Goal: Communication & Community: Connect with others

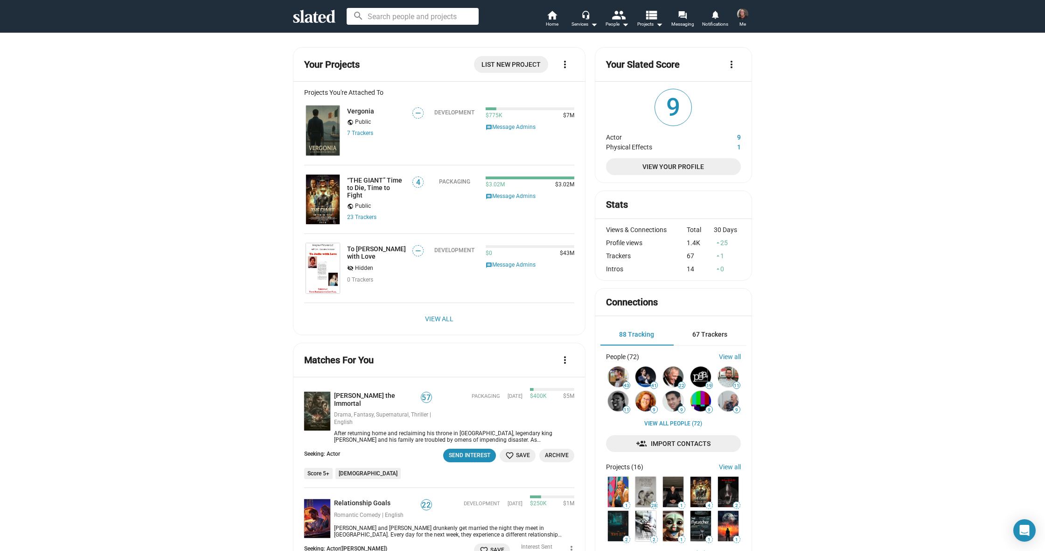
scroll to position [1018, 0]
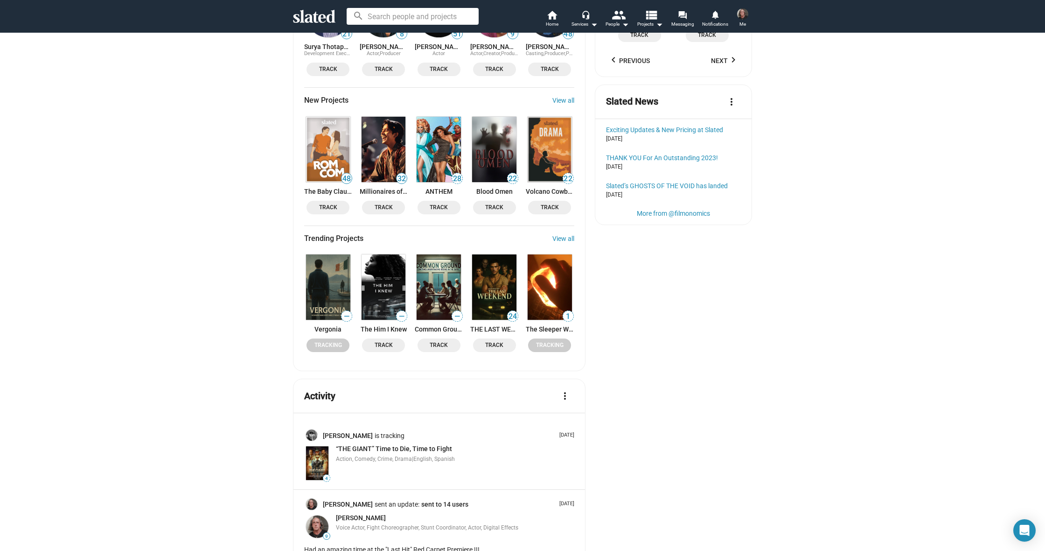
scroll to position [1036, 0]
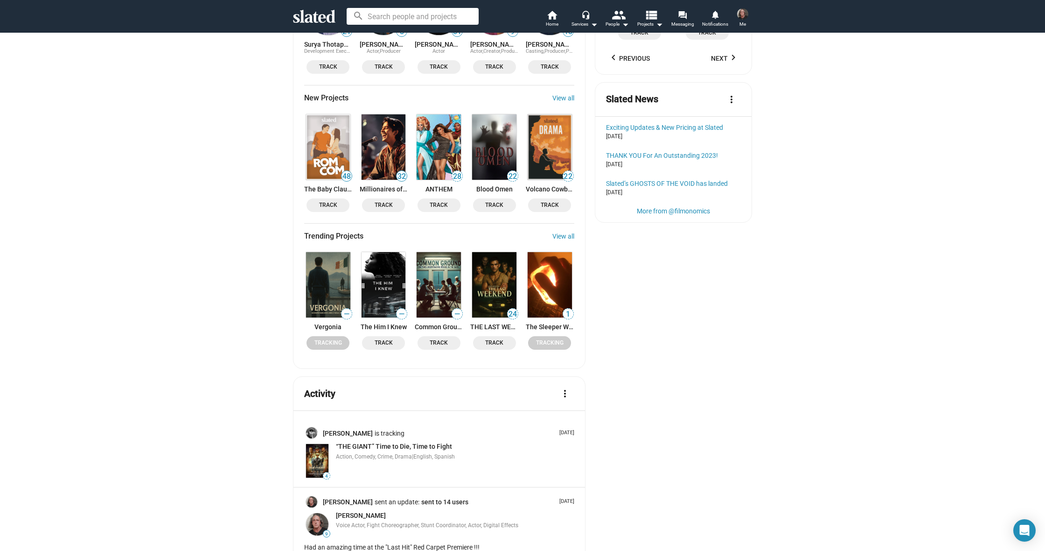
click at [492, 252] on img at bounding box center [494, 284] width 44 height 65
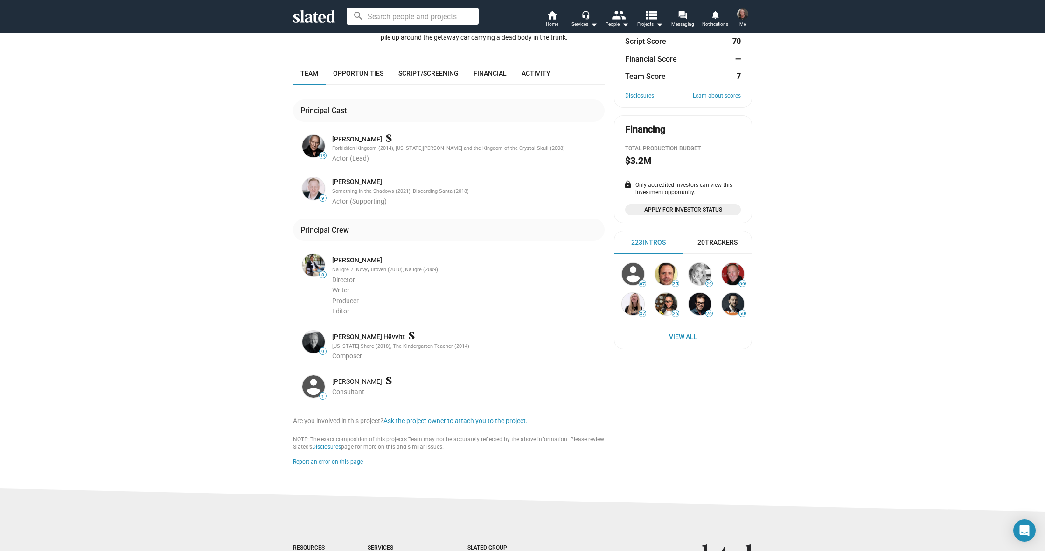
scroll to position [163, 0]
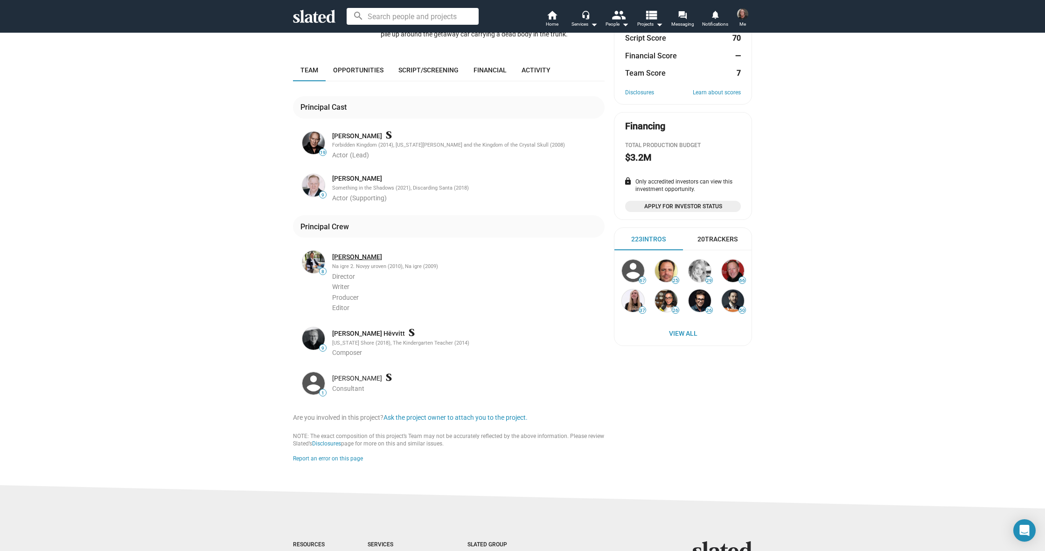
click at [353, 258] on link "Paul Gerbert" at bounding box center [357, 256] width 50 height 9
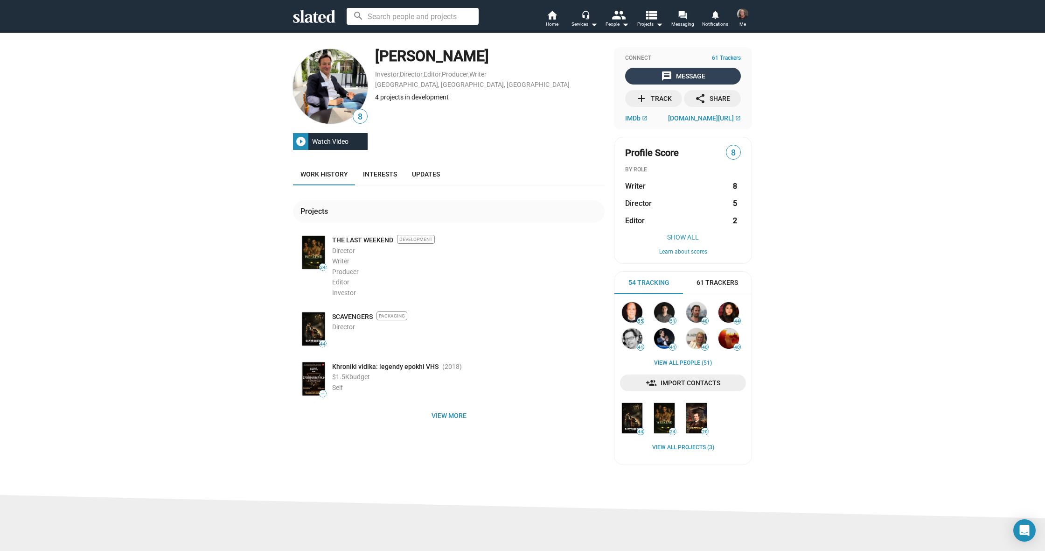
click at [654, 74] on span "message Message" at bounding box center [683, 76] width 112 height 17
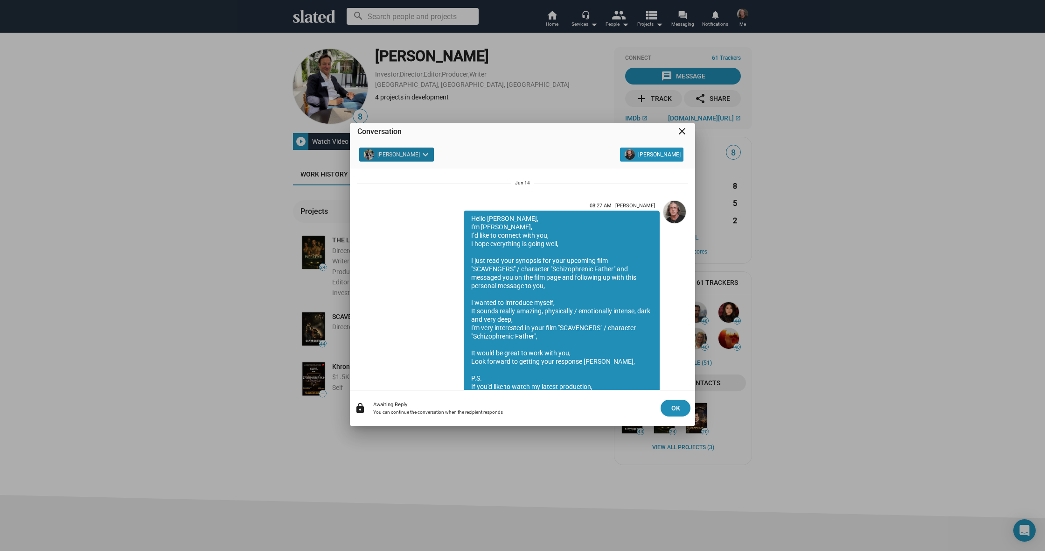
scroll to position [20, 0]
click at [215, 199] on div "Conversation close Paul Gerbert keyboard_arrow_down Cody Cowell 08:27 AM Cody C…" at bounding box center [522, 275] width 1045 height 551
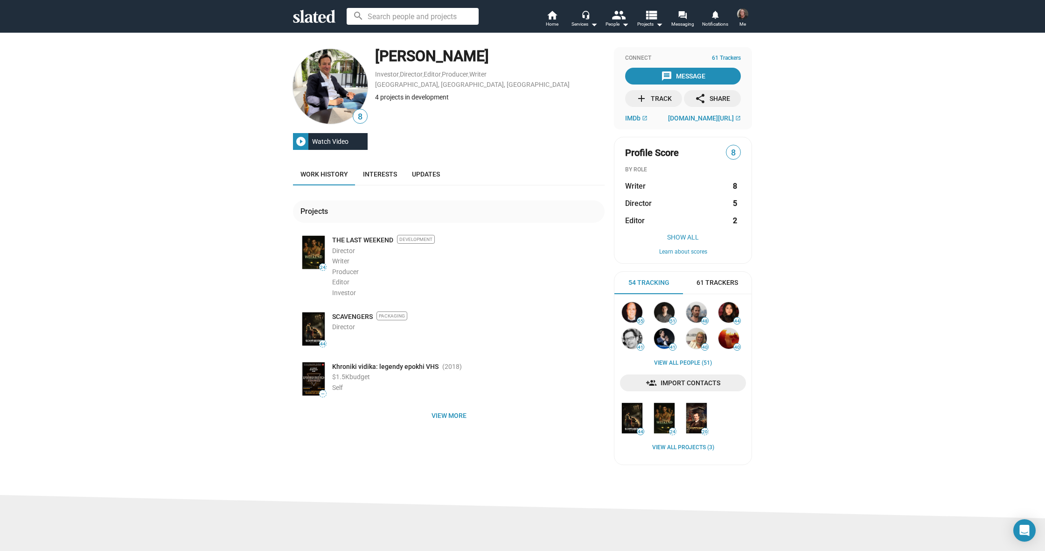
click at [313, 18] on icon at bounding box center [314, 16] width 42 height 13
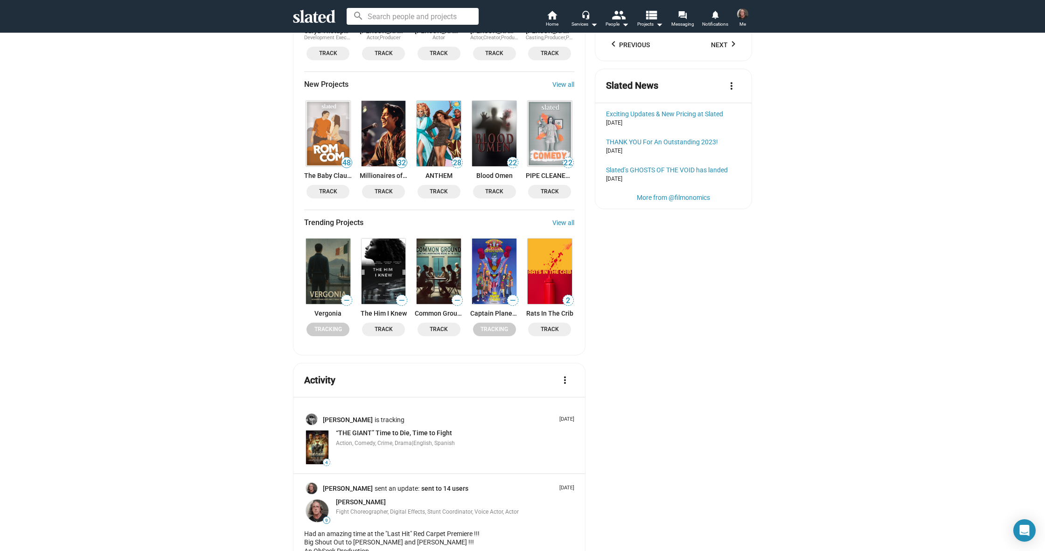
scroll to position [1049, 0]
click at [546, 239] on img at bounding box center [550, 271] width 44 height 65
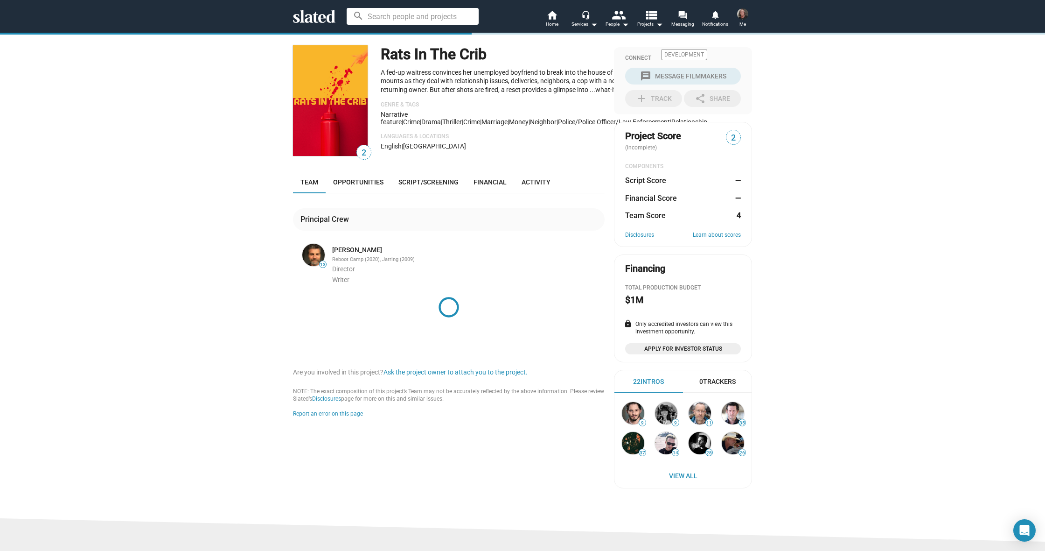
scroll to position [0, 0]
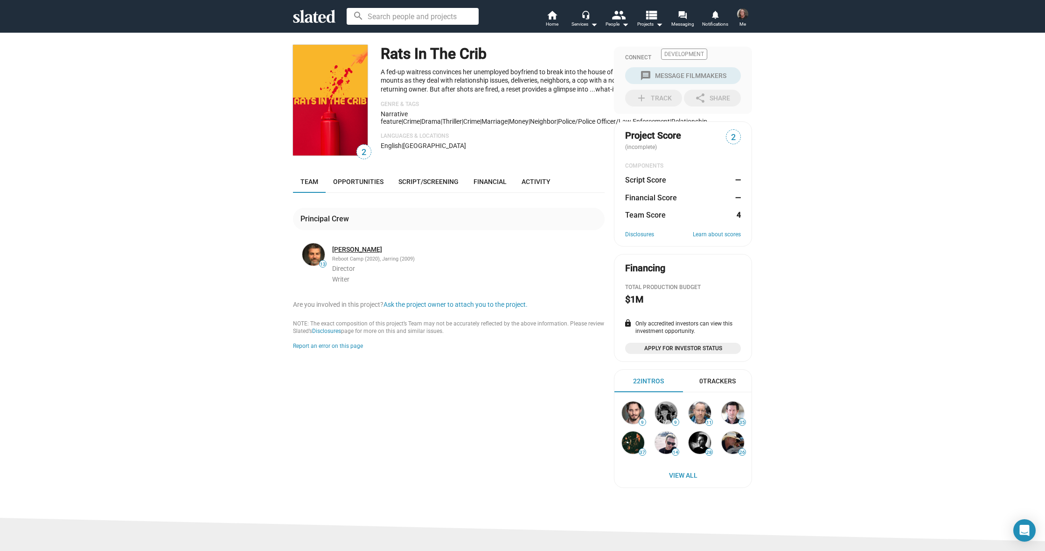
click at [344, 253] on link "Ivo Raza" at bounding box center [357, 249] width 50 height 9
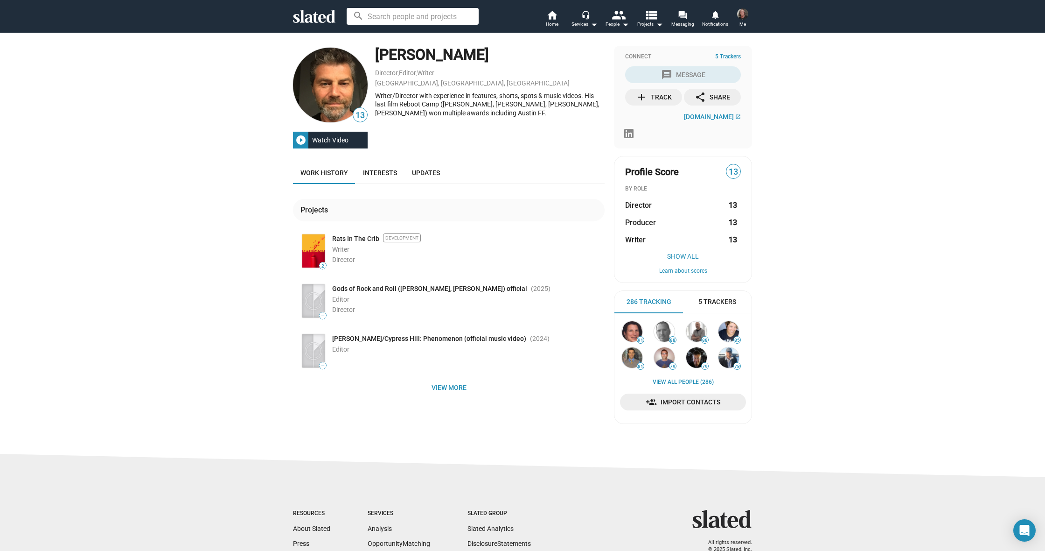
scroll to position [2, 0]
click at [356, 237] on link "Rats In The Crib" at bounding box center [355, 238] width 47 height 9
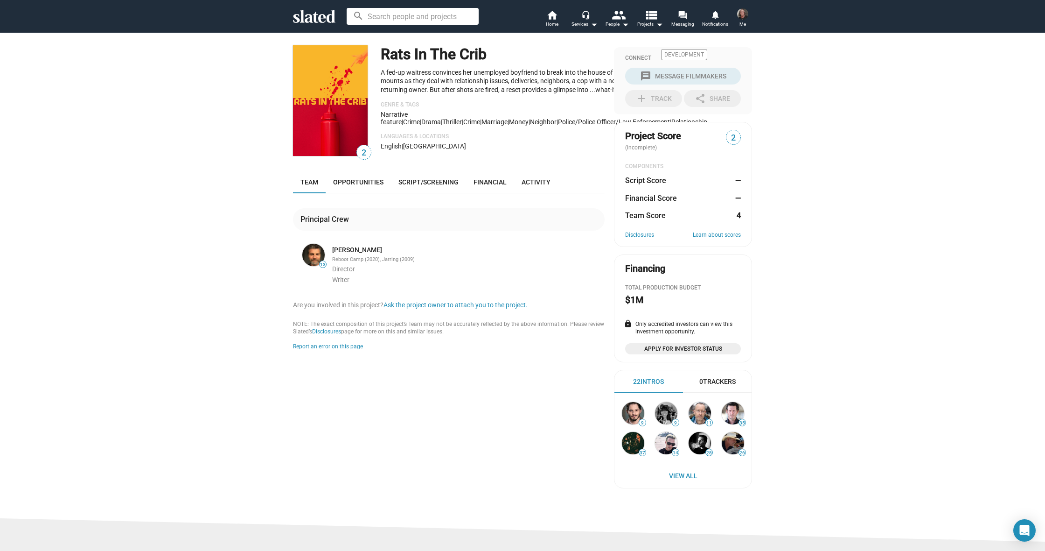
click at [313, 14] on icon at bounding box center [314, 16] width 42 height 13
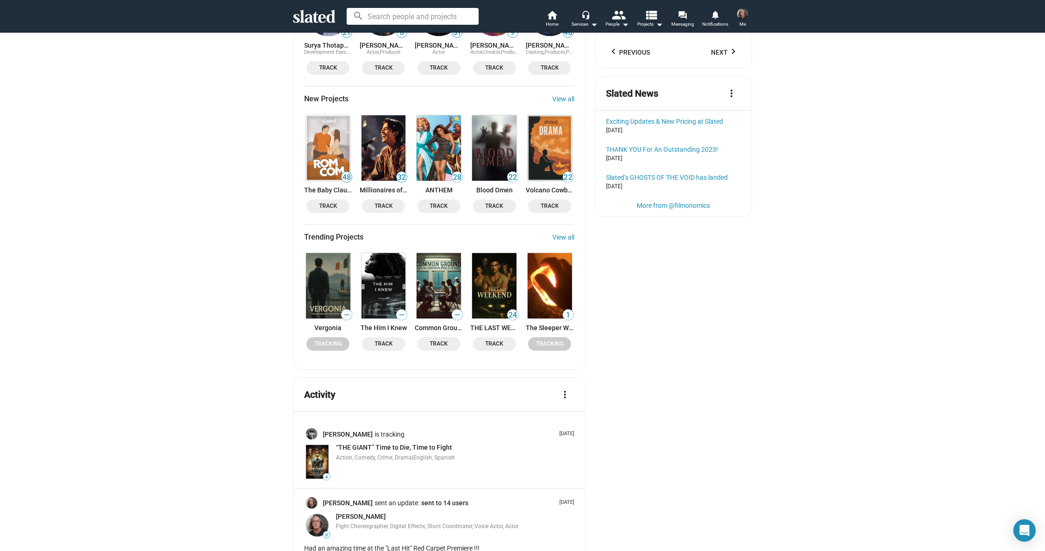
scroll to position [1036, 0]
click at [441, 259] on img at bounding box center [439, 284] width 44 height 65
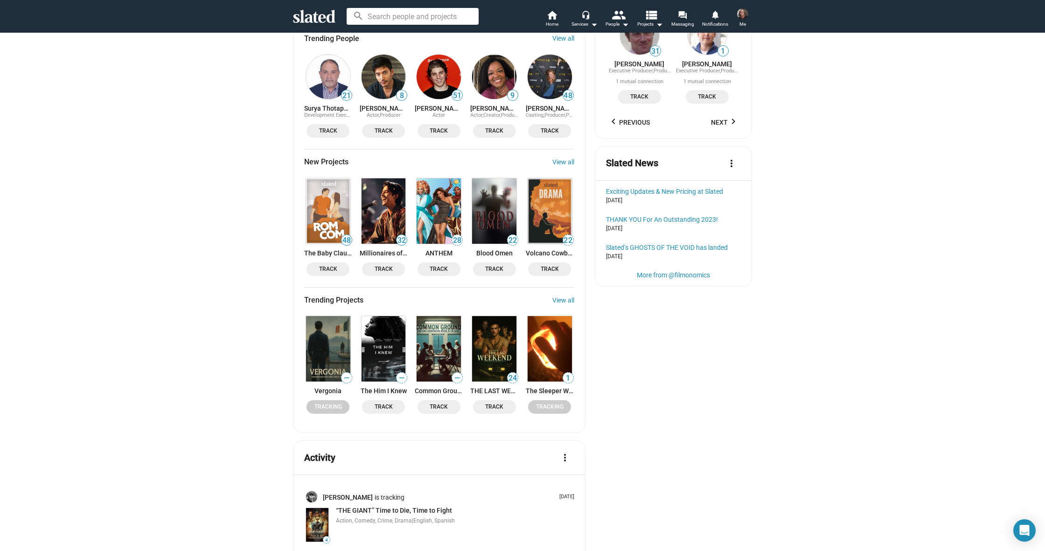
scroll to position [971, 0]
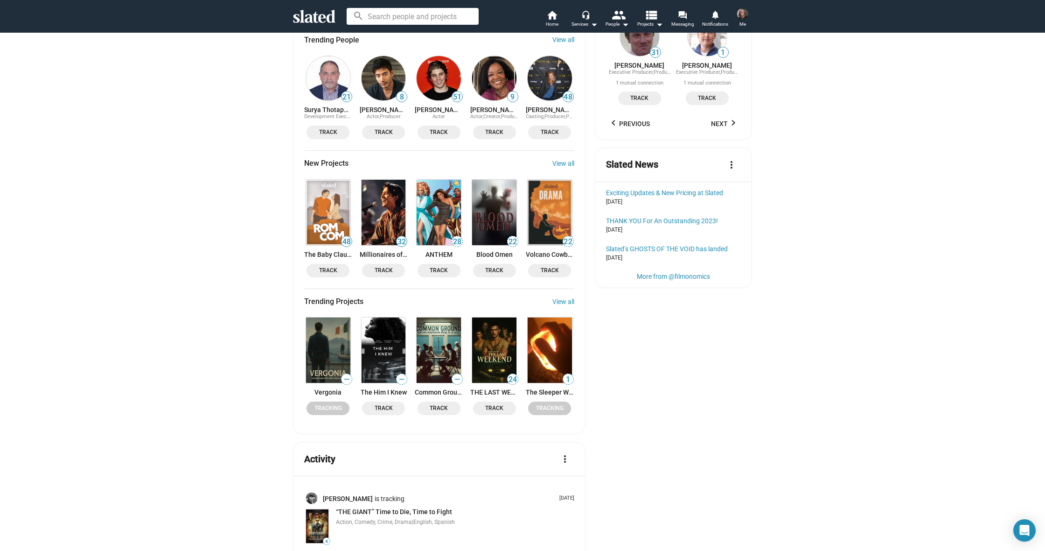
click at [331, 194] on img at bounding box center [328, 212] width 44 height 65
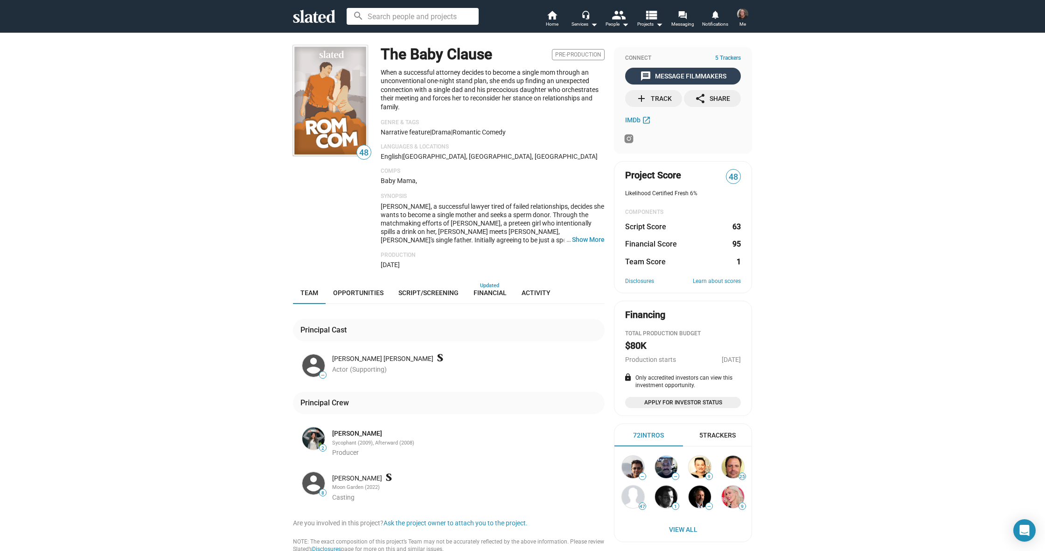
click at [683, 68] on div "message Message Filmmakers" at bounding box center [683, 76] width 86 height 17
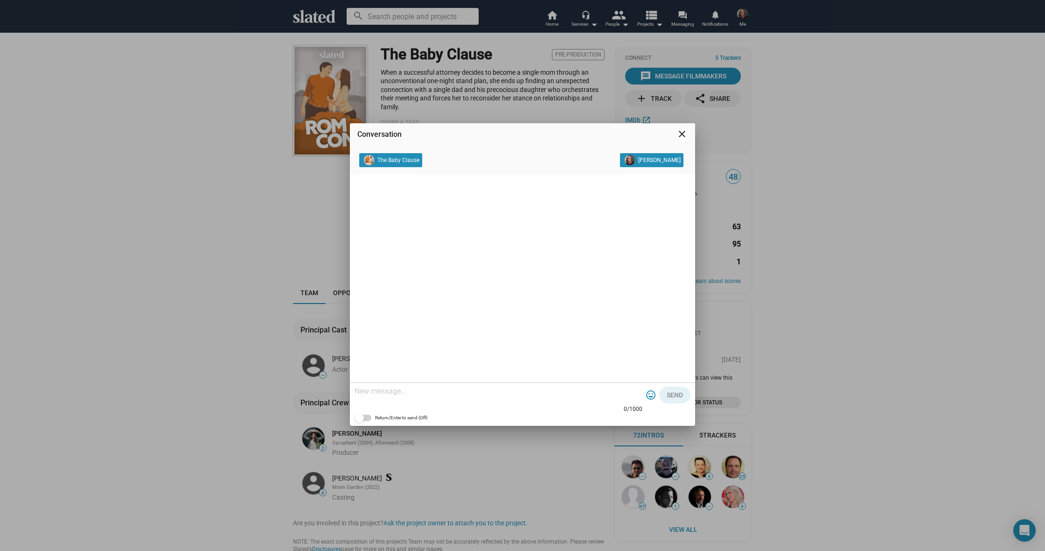
drag, startPoint x: 681, startPoint y: 132, endPoint x: 543, endPoint y: 149, distance: 139.7
click at [681, 132] on mat-icon "close" at bounding box center [682, 133] width 11 height 11
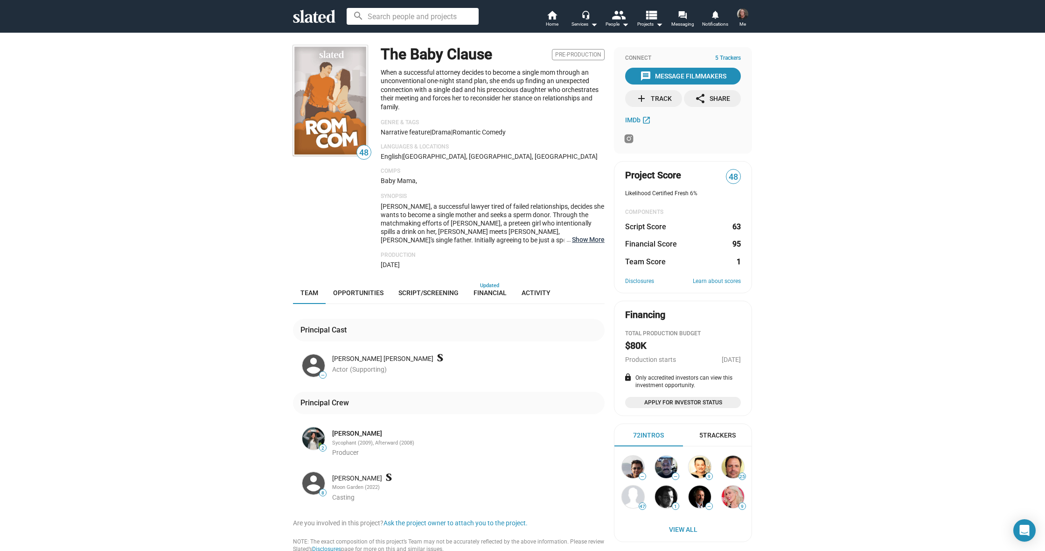
click at [586, 235] on button "… Show More" at bounding box center [588, 239] width 33 height 8
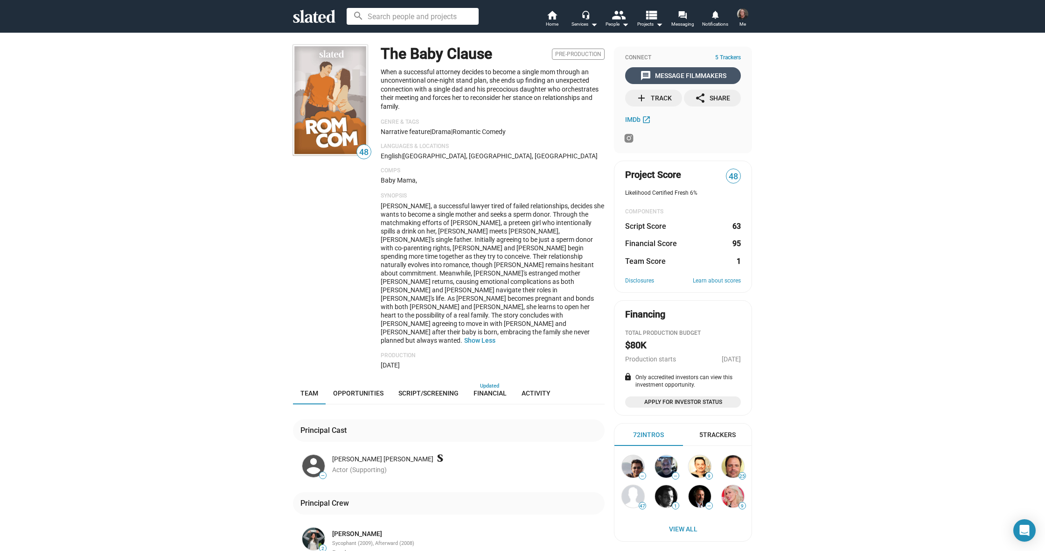
scroll to position [1, 0]
click at [673, 74] on div "message Message Filmmakers" at bounding box center [683, 74] width 86 height 17
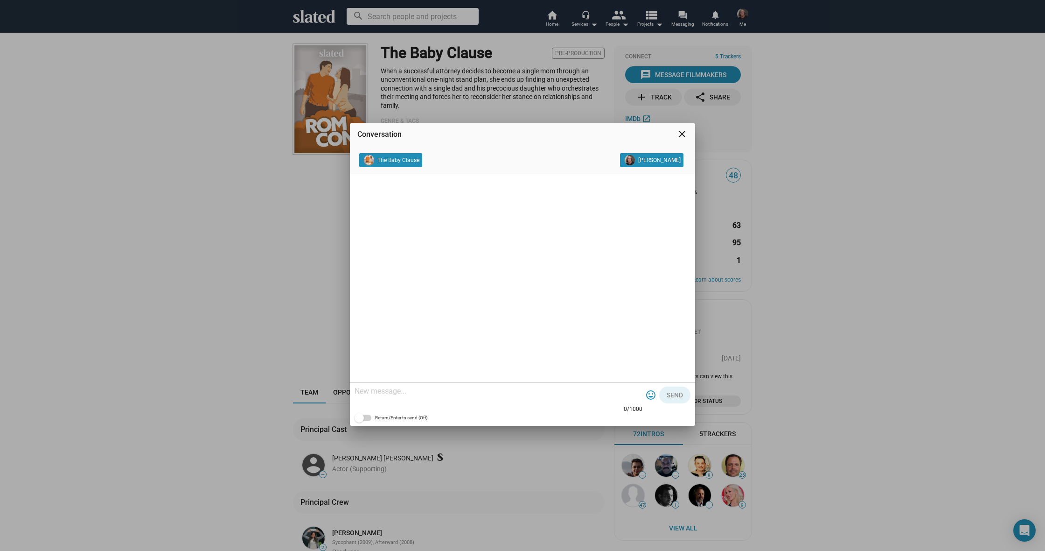
click at [419, 387] on textarea at bounding box center [499, 390] width 288 height 9
paste textarea "Lorem , I'd Sita Consec, A’e sedd ei tempori utla etd, M aliq enimadmini ve qui…"
drag, startPoint x: 460, startPoint y: 400, endPoint x: 356, endPoint y: 399, distance: 103.6
click at [356, 399] on textarea at bounding box center [499, 371] width 288 height 65
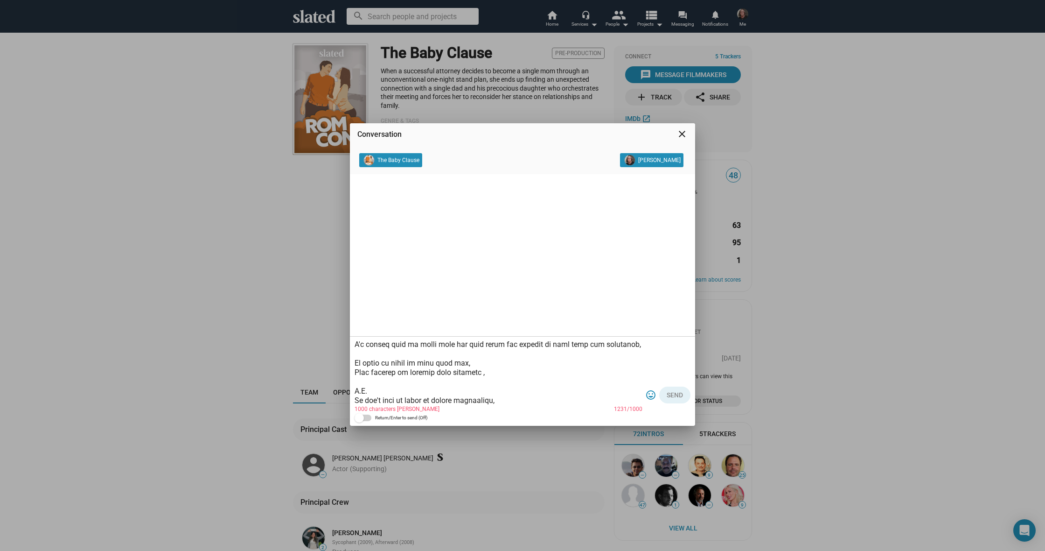
scroll to position [167, 0]
click at [482, 375] on textarea at bounding box center [499, 371] width 288 height 65
drag, startPoint x: 560, startPoint y: 374, endPoint x: 483, endPoint y: 374, distance: 76.5
click at [483, 374] on textarea at bounding box center [499, 371] width 288 height 65
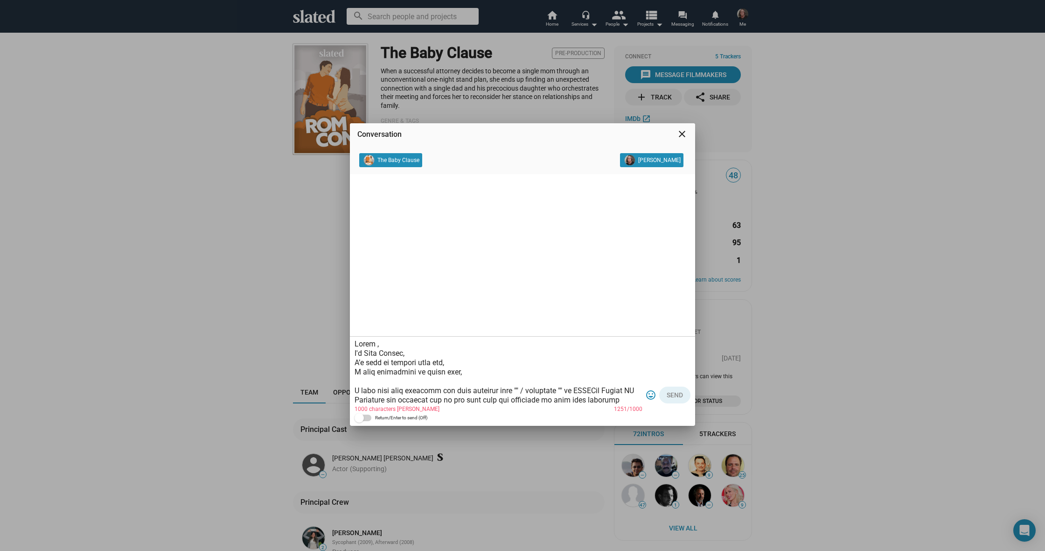
scroll to position [0, 0]
drag, startPoint x: 372, startPoint y: 344, endPoint x: 380, endPoint y: 344, distance: 7.9
click at [374, 344] on textarea at bounding box center [499, 371] width 288 height 65
paste textarea "[PERSON_NAME] and [PERSON_NAME]"
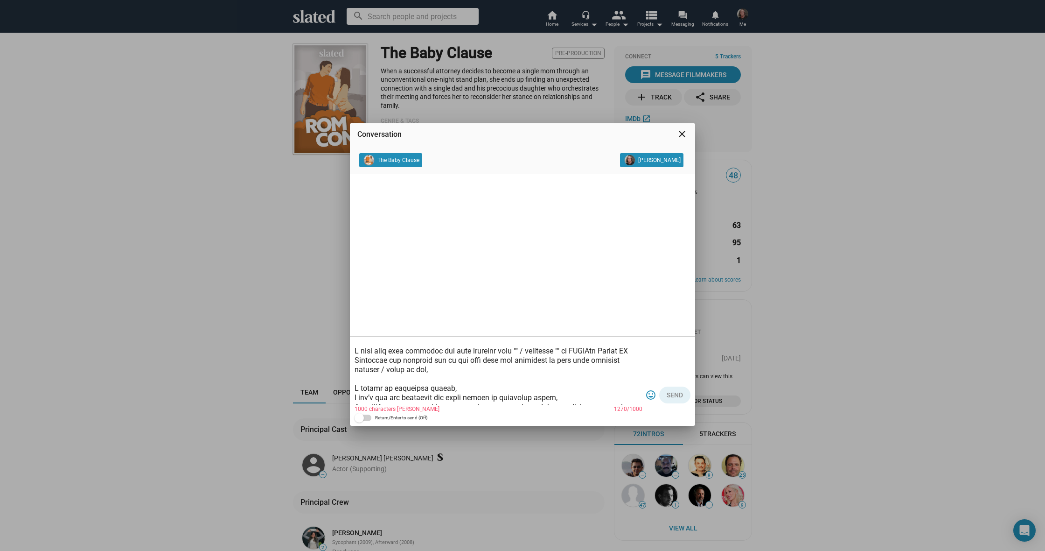
scroll to position [45, 0]
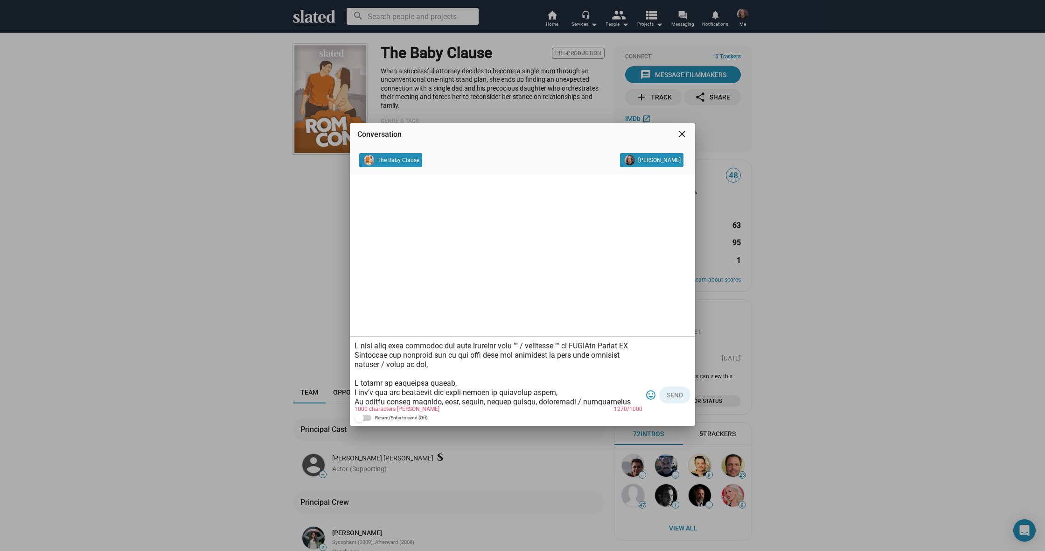
click at [516, 345] on textarea at bounding box center [499, 371] width 288 height 65
click at [429, 355] on textarea at bounding box center [499, 371] width 288 height 65
click at [467, 354] on textarea at bounding box center [499, 371] width 288 height 65
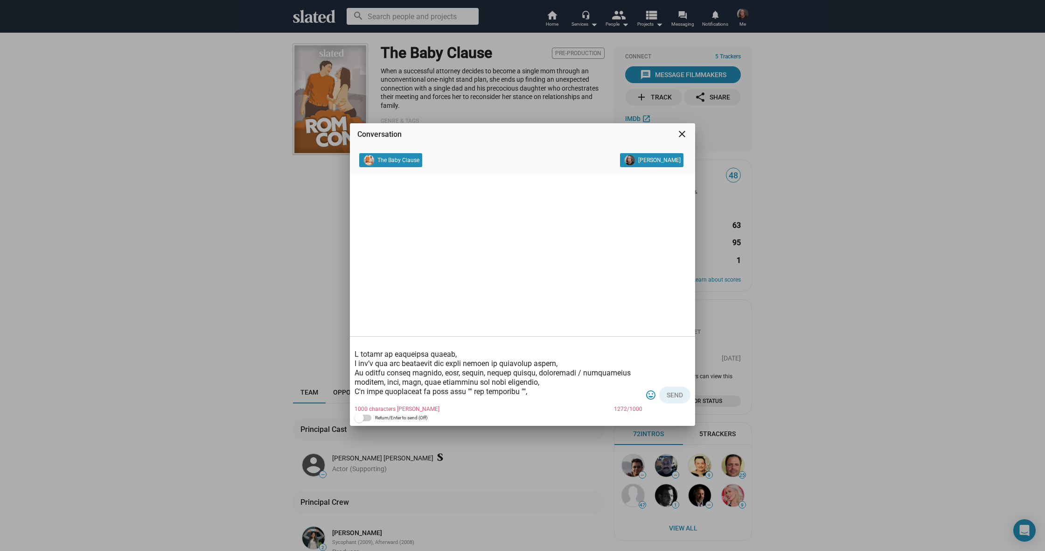
scroll to position [73, 0]
drag, startPoint x: 551, startPoint y: 363, endPoint x: 383, endPoint y: 365, distance: 168.0
click at [362, 366] on textarea at bounding box center [499, 371] width 288 height 65
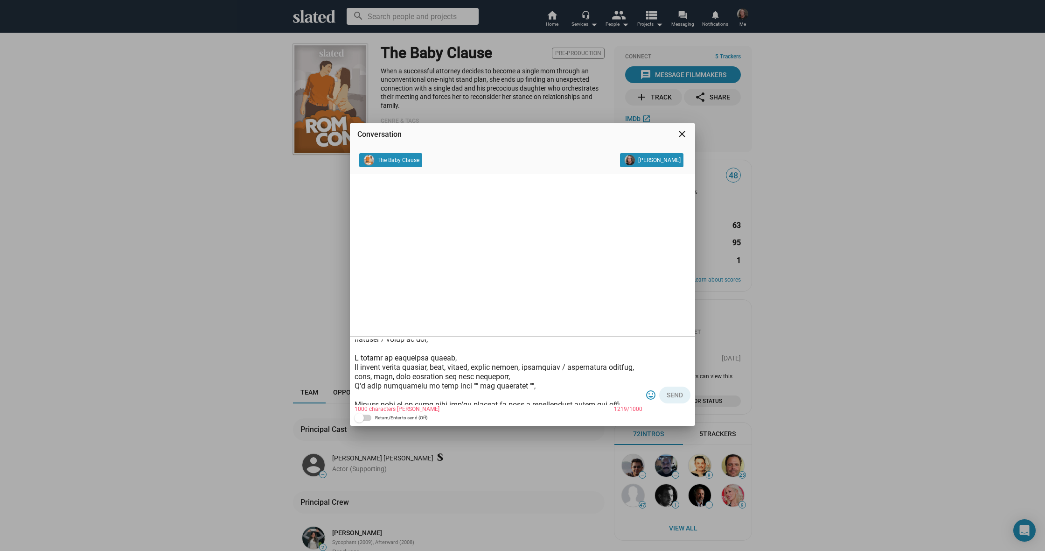
scroll to position [71, 0]
click at [563, 366] on textarea at bounding box center [499, 371] width 288 height 65
click at [504, 365] on textarea at bounding box center [499, 371] width 288 height 65
click at [474, 368] on textarea at bounding box center [499, 371] width 288 height 65
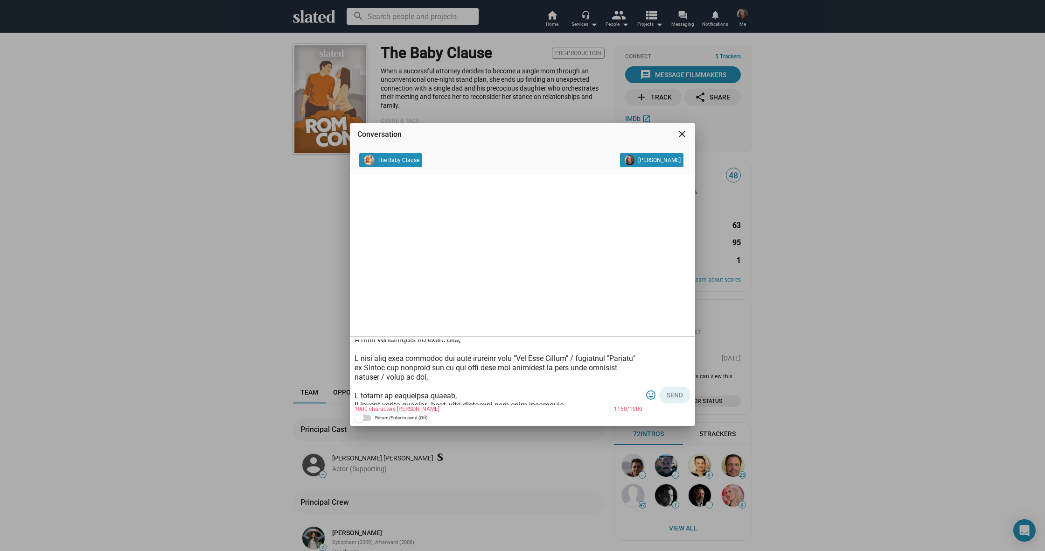
scroll to position [31, 0]
drag, startPoint x: 388, startPoint y: 367, endPoint x: 513, endPoint y: 357, distance: 126.0
click at [513, 357] on textarea at bounding box center [499, 371] width 288 height 65
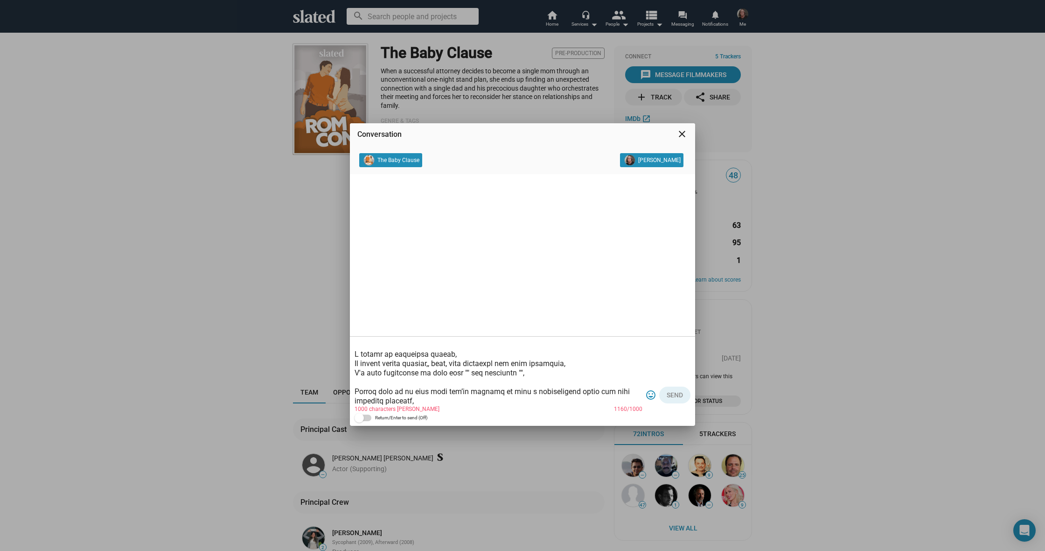
scroll to position [73, 0]
drag, startPoint x: 512, startPoint y: 372, endPoint x: 464, endPoint y: 373, distance: 48.6
click at [456, 372] on textarea at bounding box center [499, 371] width 288 height 65
paste textarea "The Baby Clause" / character "[PERSON_NAME]"
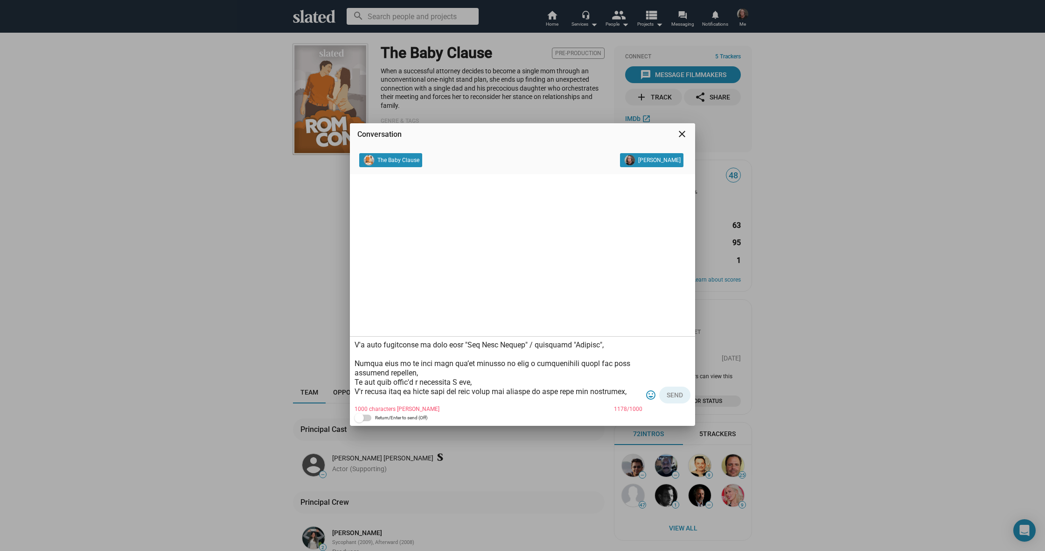
scroll to position [100, 0]
drag, startPoint x: 617, startPoint y: 390, endPoint x: 360, endPoint y: 366, distance: 257.8
click at [357, 366] on textarea at bounding box center [499, 371] width 288 height 65
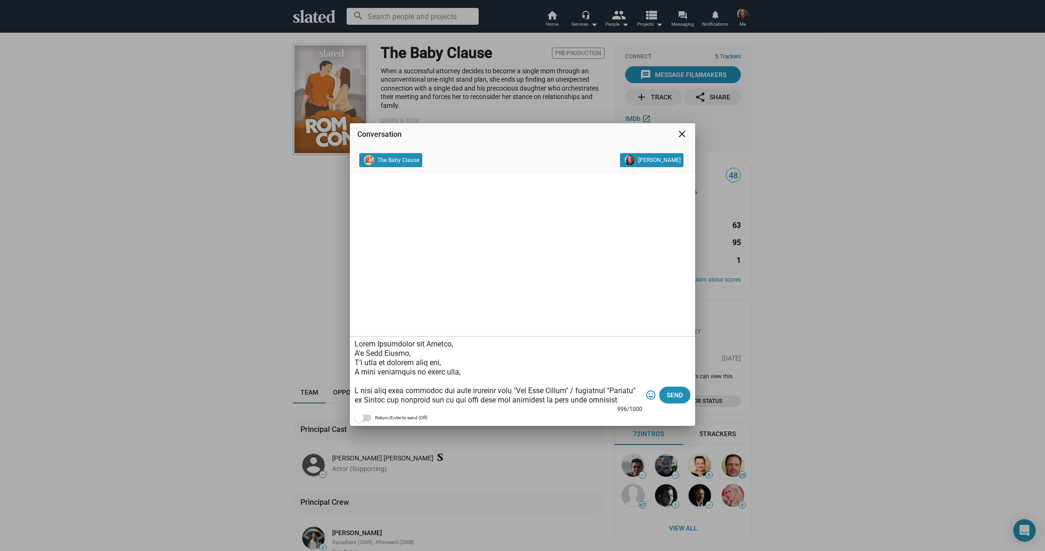
scroll to position [0, 0]
click at [491, 371] on textarea at bounding box center [499, 371] width 288 height 65
click at [429, 362] on textarea at bounding box center [499, 371] width 288 height 65
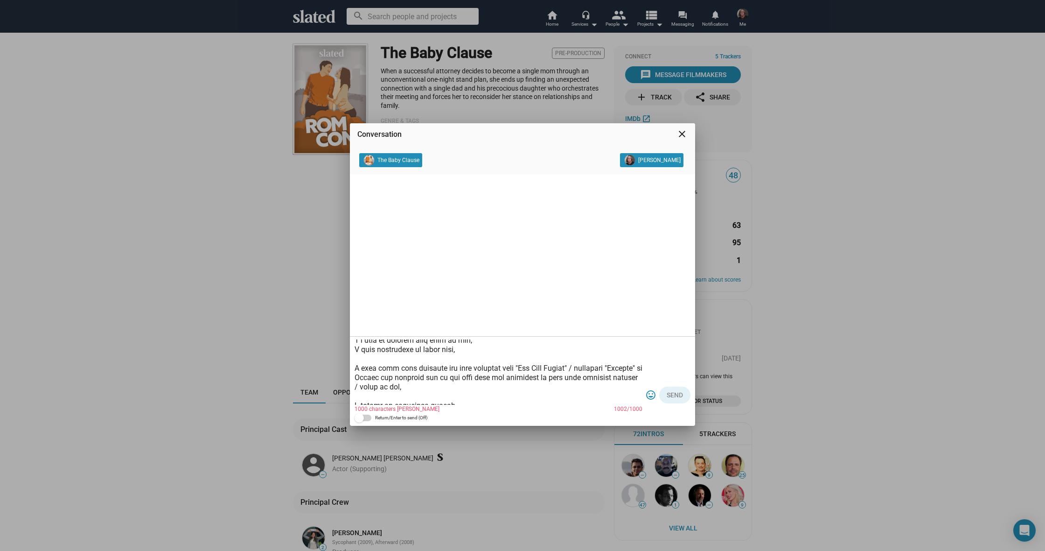
scroll to position [31, 0]
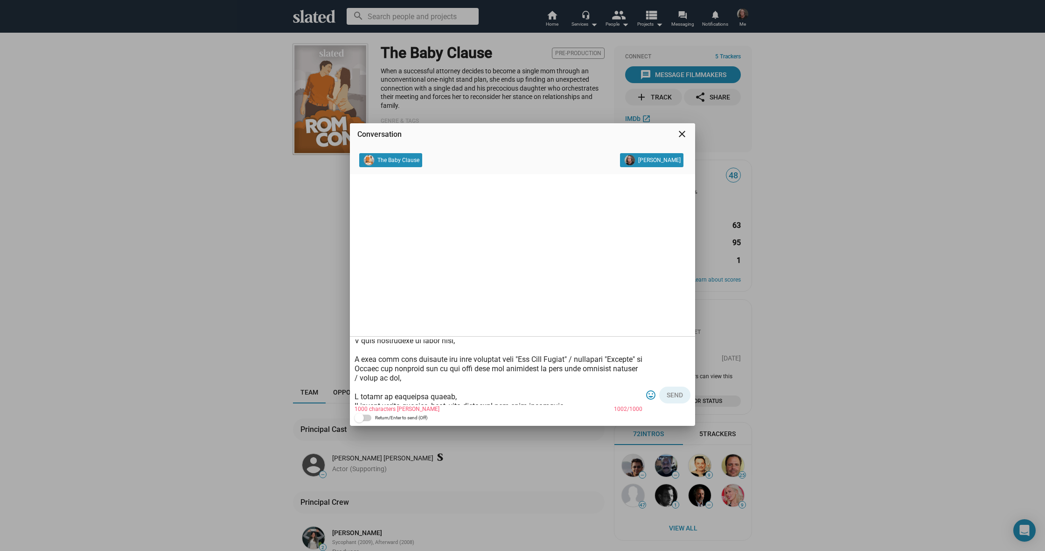
drag, startPoint x: 463, startPoint y: 378, endPoint x: 394, endPoint y: 370, distance: 68.6
click at [393, 370] on textarea at bounding box center [499, 371] width 288 height 65
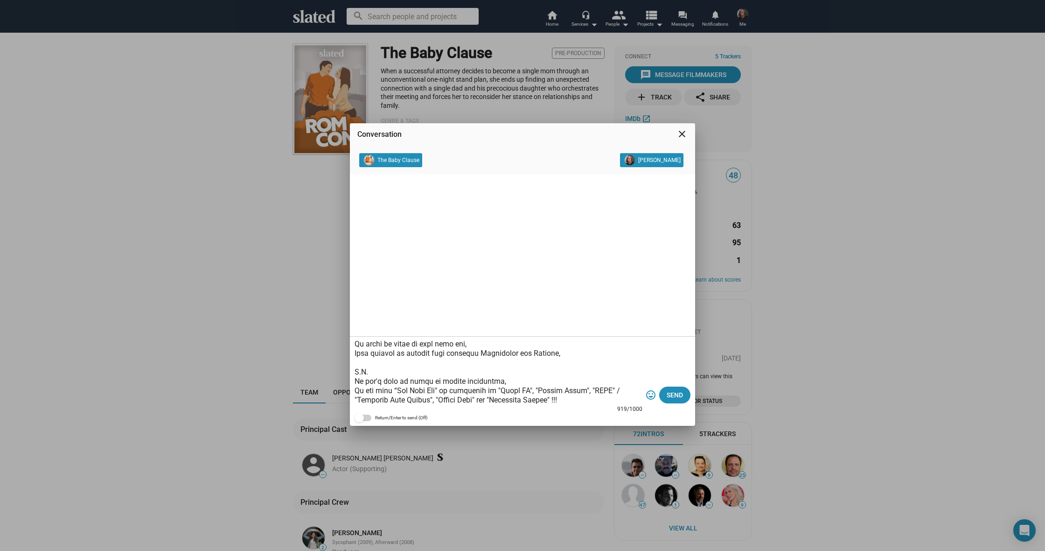
scroll to position [107, 0]
click at [464, 349] on textarea at bounding box center [499, 371] width 288 height 65
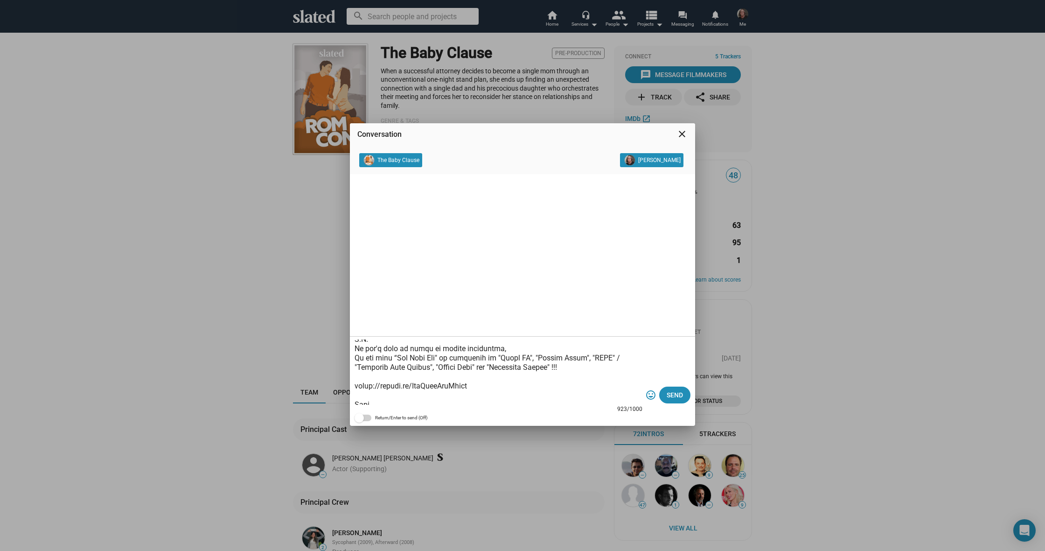
scroll to position [139, 0]
drag, startPoint x: 566, startPoint y: 371, endPoint x: 444, endPoint y: 373, distance: 122.3
click at [444, 373] on textarea at bounding box center [499, 371] width 288 height 65
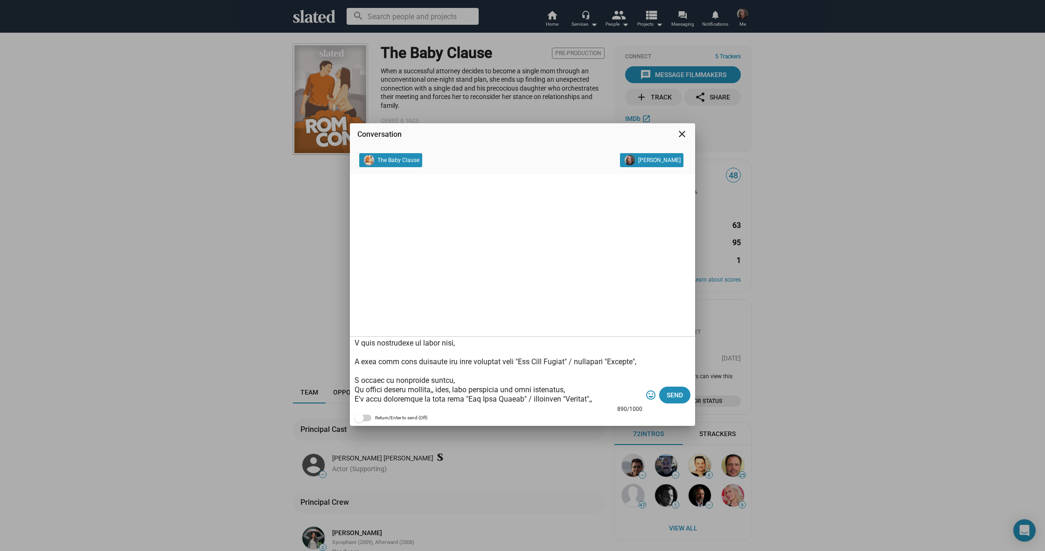
scroll to position [36, 0]
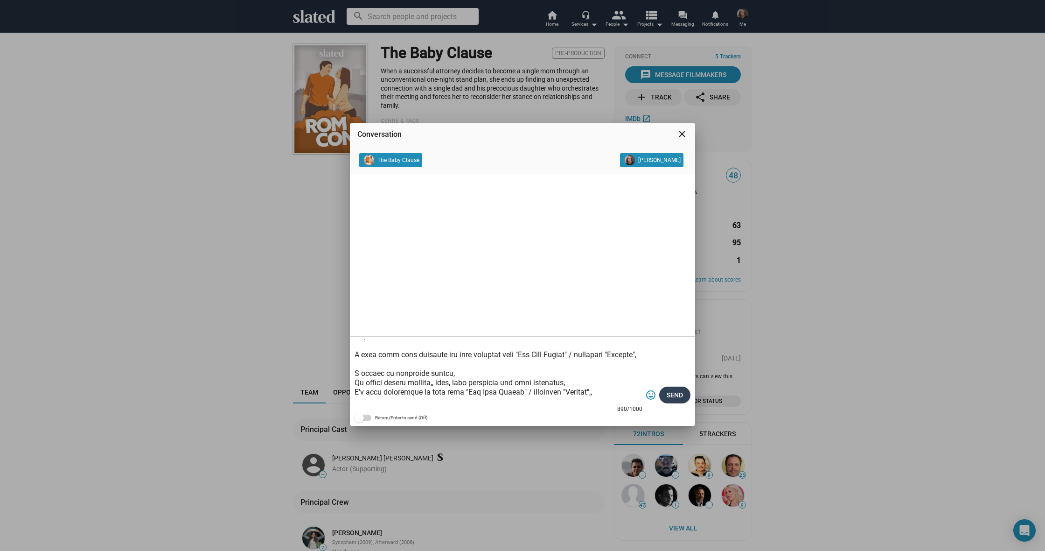
type textarea "Lorem Ipsumdolor sit Ametco, A'e Sedd Eiusmo, T’i utla et dolorem aliq enim ad …"
click at [676, 395] on span "Send" at bounding box center [675, 394] width 16 height 17
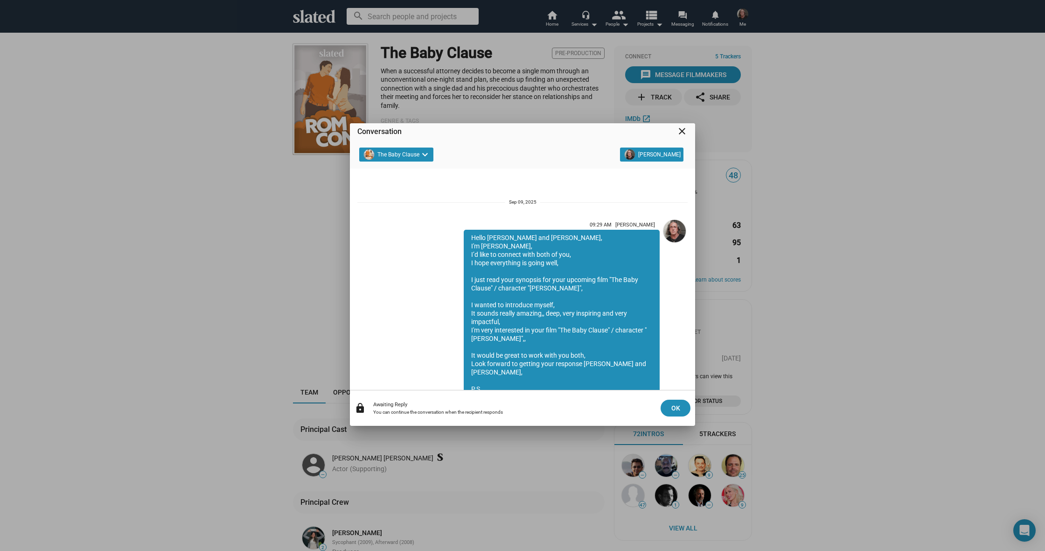
scroll to position [331, 0]
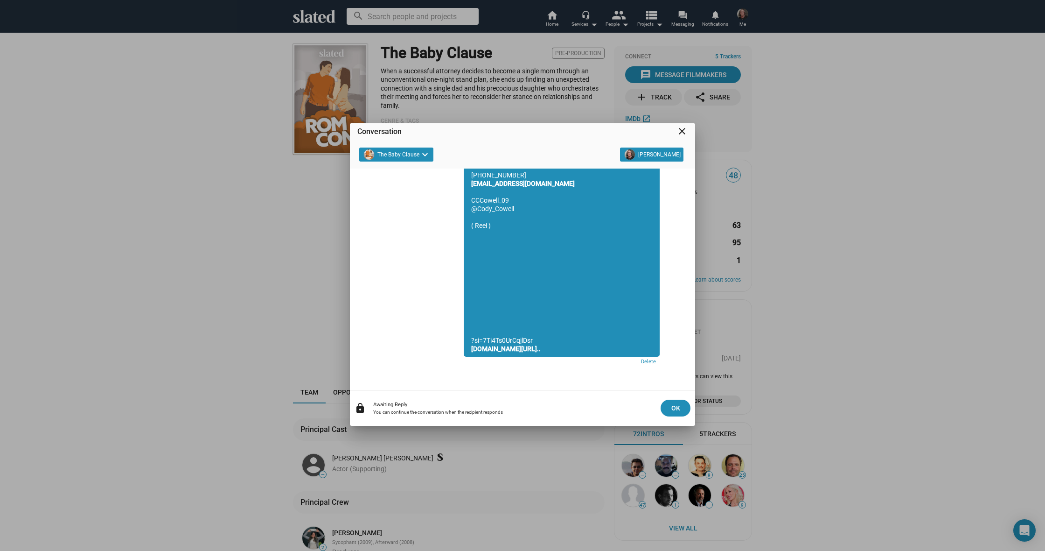
click at [236, 222] on div "Conversation close The Baby Clause keyboard_arrow_down [PERSON_NAME] 09:29 AM […" at bounding box center [522, 275] width 1045 height 551
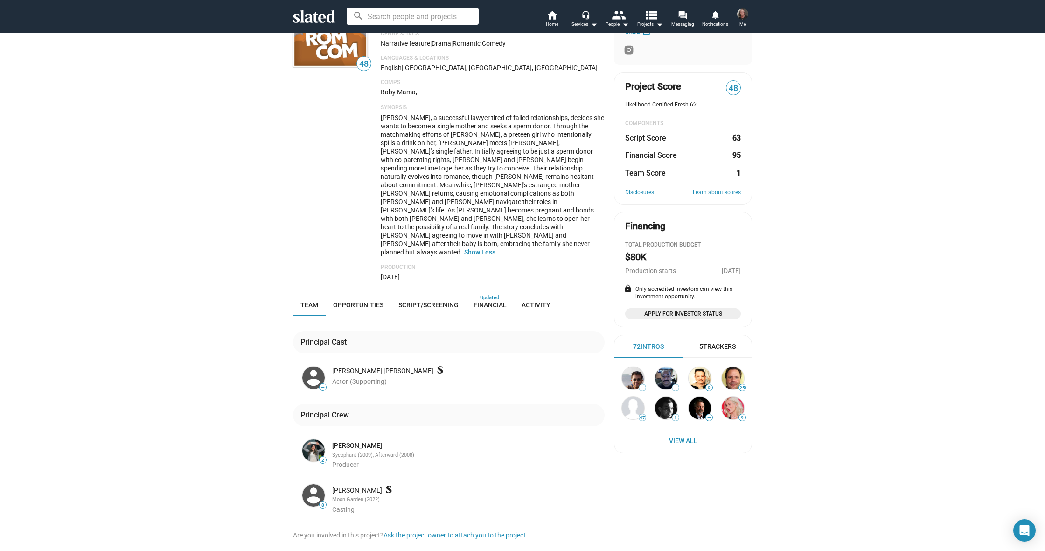
scroll to position [91, 0]
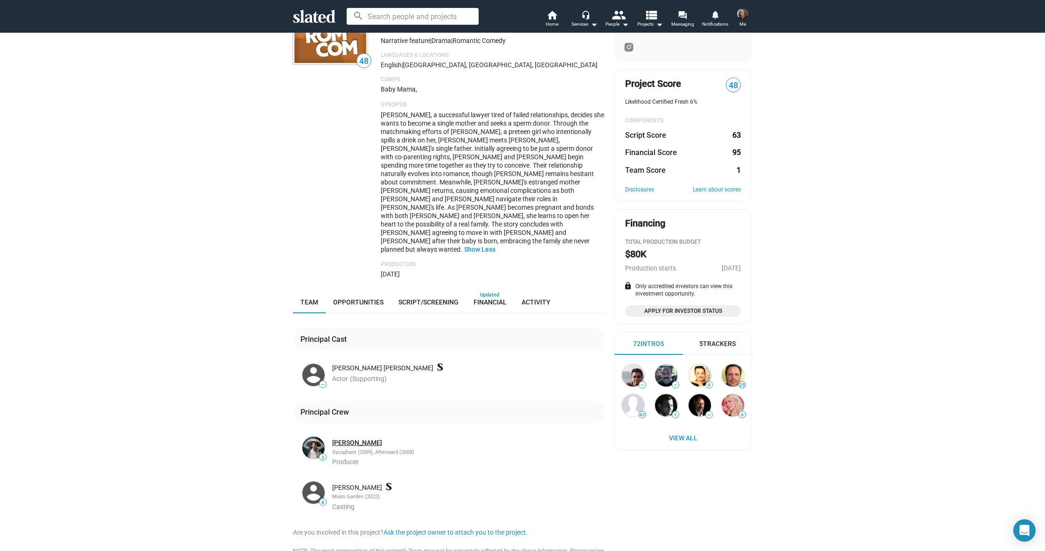
click at [358, 438] on link "[PERSON_NAME]" at bounding box center [357, 442] width 50 height 9
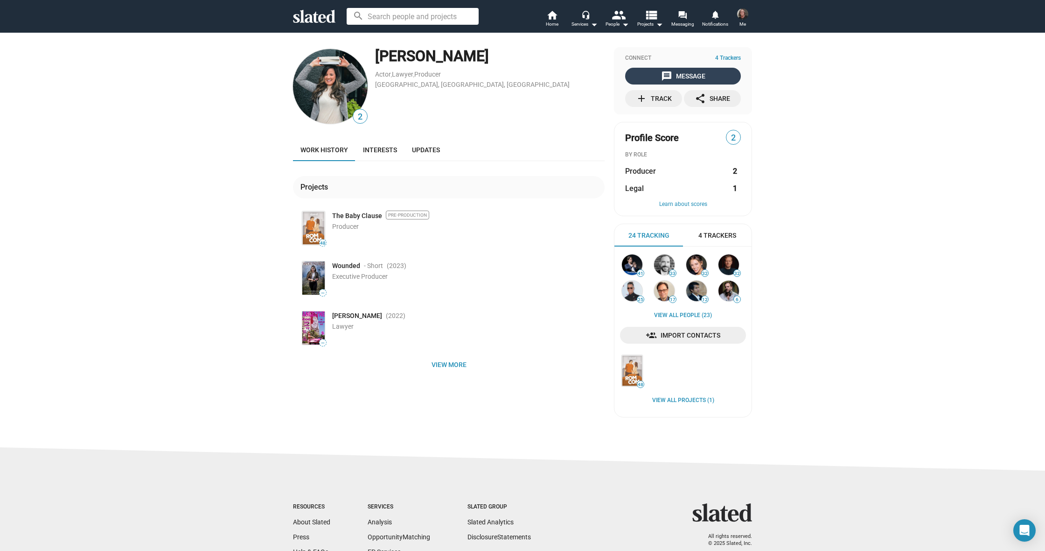
click at [652, 75] on span "message Message" at bounding box center [683, 76] width 112 height 17
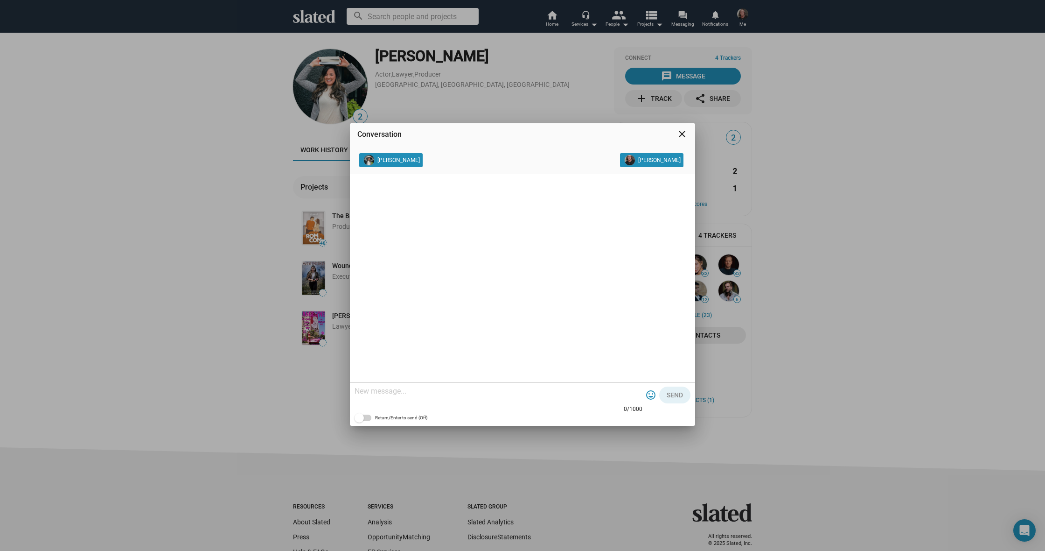
click at [410, 390] on textarea at bounding box center [499, 390] width 288 height 9
paste textarea "Lorem Ipsumdolor sit Ametco, A'e Sedd Eiusmo, T’i utla et dolorem aliq eni, A m…"
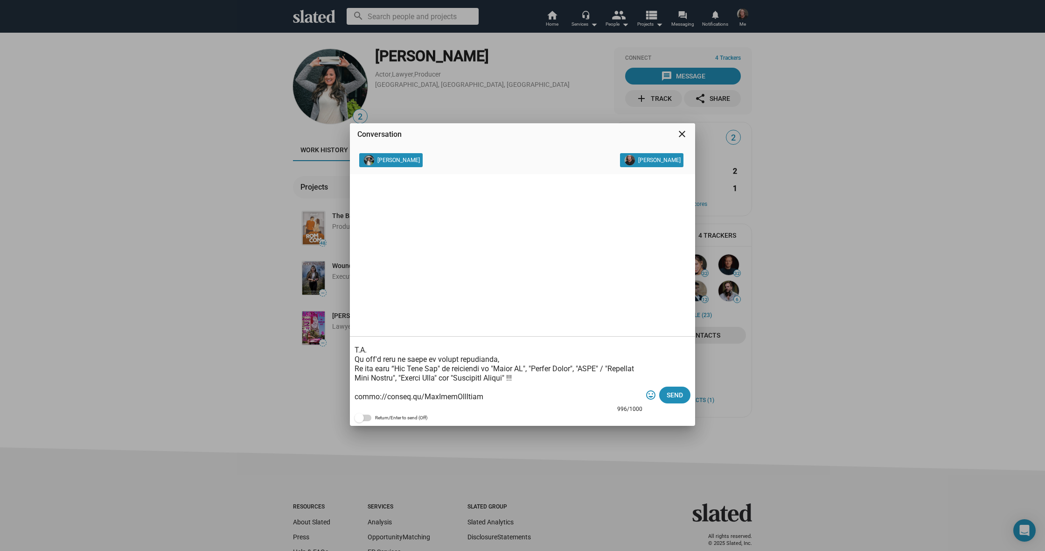
scroll to position [143, 0]
drag, startPoint x: 566, startPoint y: 375, endPoint x: 443, endPoint y: 378, distance: 123.2
click at [443, 378] on textarea at bounding box center [499, 371] width 288 height 65
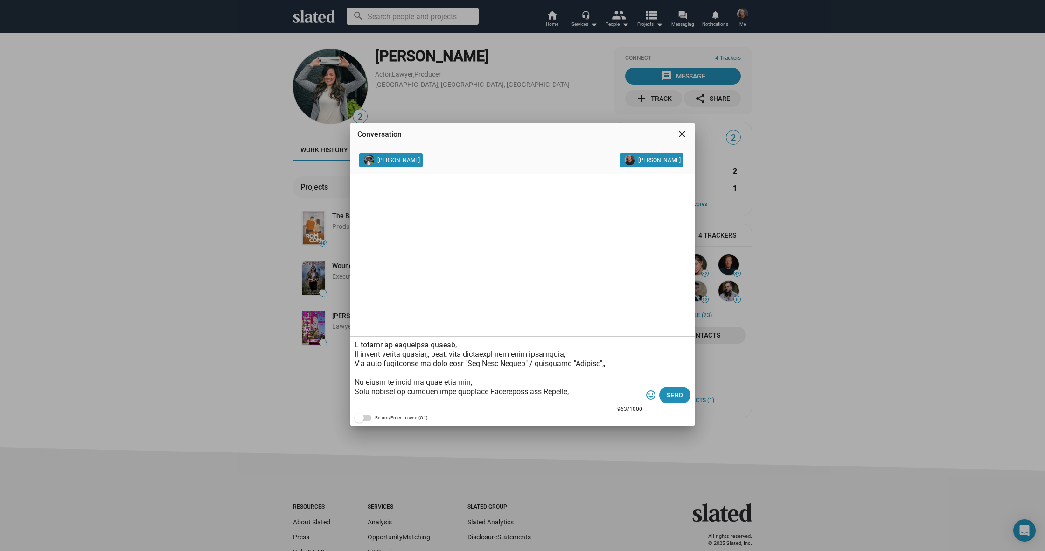
scroll to position [87, 0]
click at [561, 388] on textarea at bounding box center [499, 371] width 288 height 65
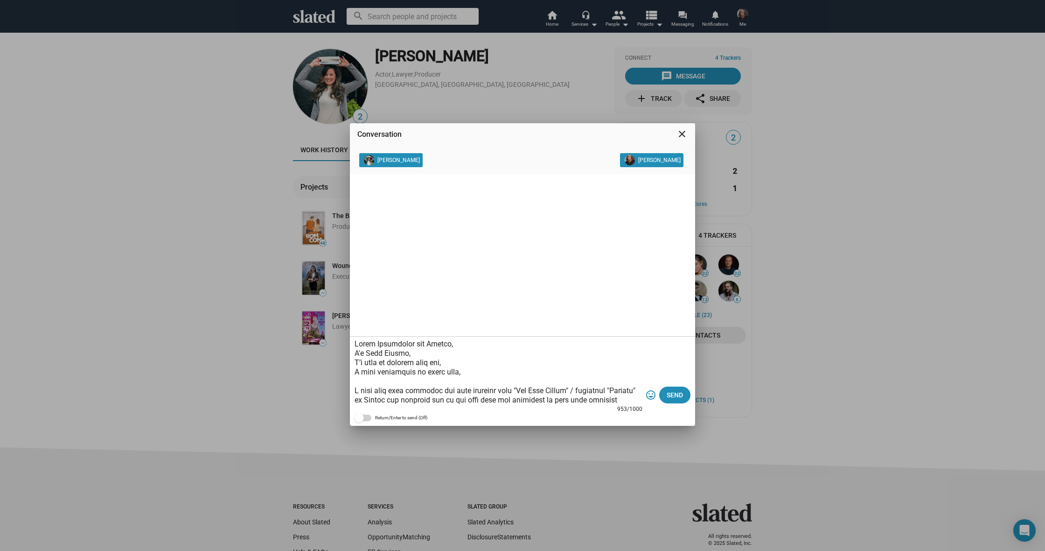
scroll to position [0, 0]
click at [448, 344] on textarea at bounding box center [499, 371] width 288 height 65
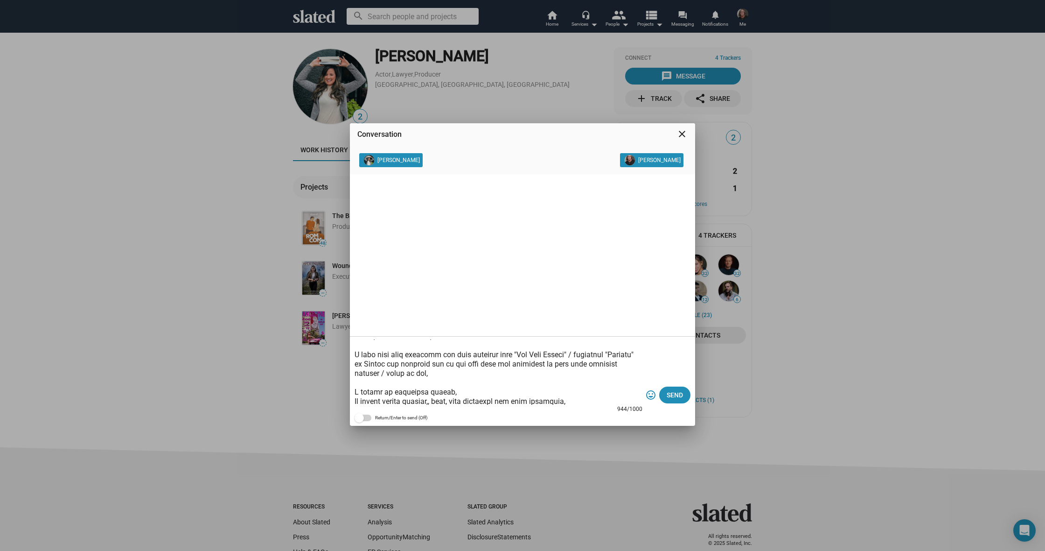
scroll to position [42, 0]
drag, startPoint x: 420, startPoint y: 358, endPoint x: 428, endPoint y: 366, distance: 11.2
click at [420, 358] on textarea at bounding box center [499, 371] width 288 height 65
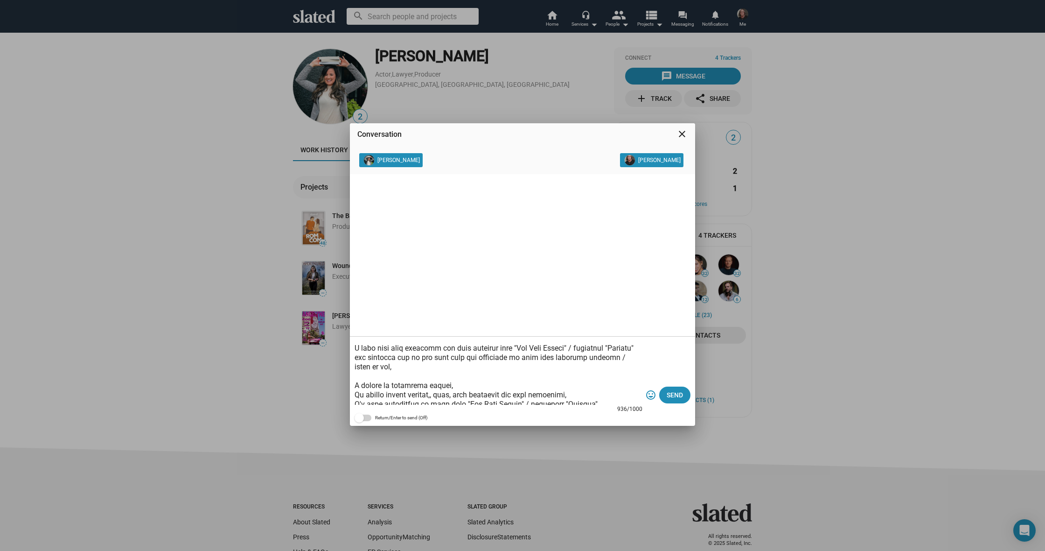
click at [410, 367] on textarea at bounding box center [499, 371] width 288 height 65
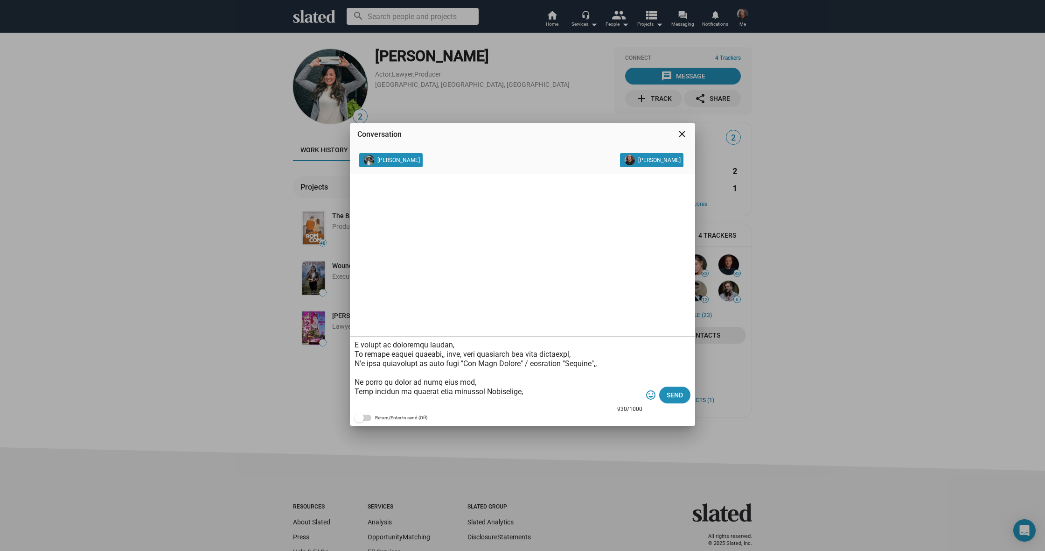
scroll to position [79, 0]
type textarea "Lorem Ipsumdolor, S'a Cons Adipis, E’s doei te incidid utla etd, M aliq enimadm…"
click at [676, 395] on span "Send" at bounding box center [675, 394] width 16 height 17
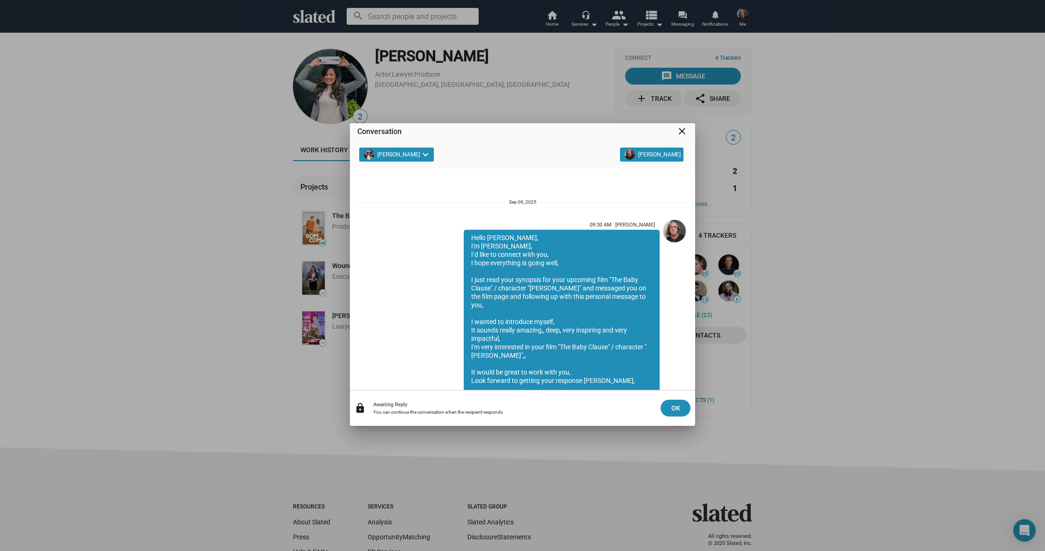
scroll to position [331, 0]
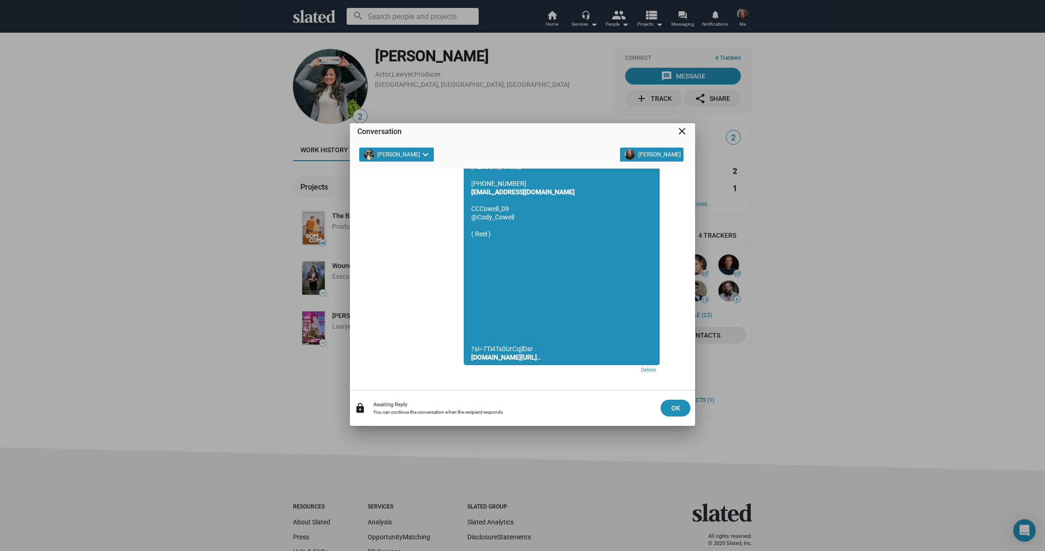
click at [218, 181] on div "Conversation close Jacquelynn Remery-Pearson keyboard_arrow_down Cody Cowell 09…" at bounding box center [522, 275] width 1045 height 551
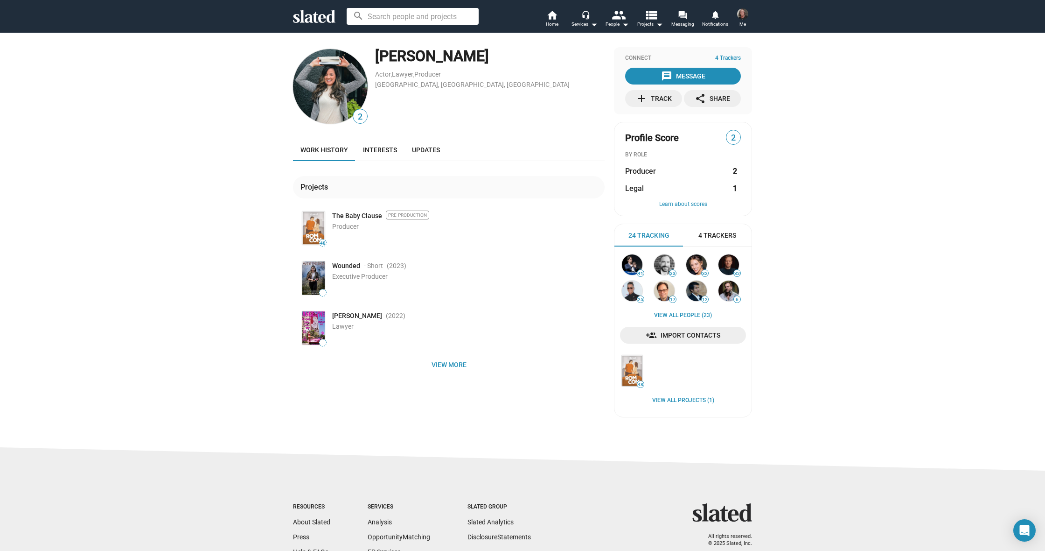
scroll to position [0, 0]
